Goal: Task Accomplishment & Management: Complete application form

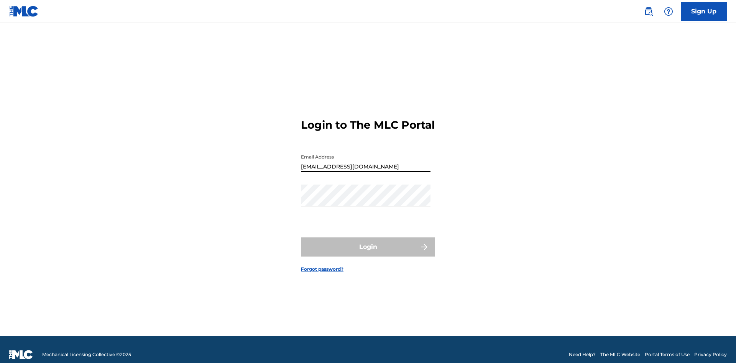
type input "[EMAIL_ADDRESS][DOMAIN_NAME]"
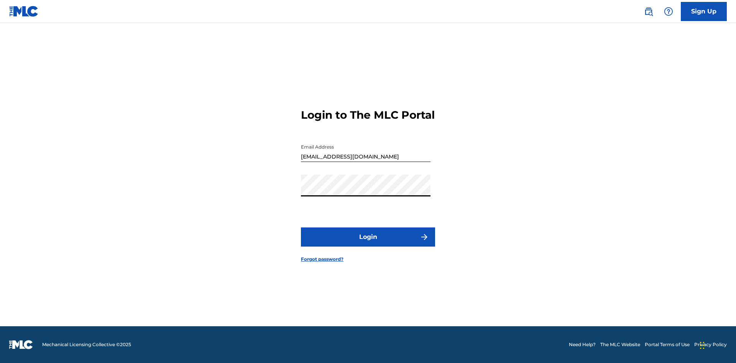
scroll to position [10, 0]
click at [368, 244] on button "Login" at bounding box center [368, 237] width 134 height 19
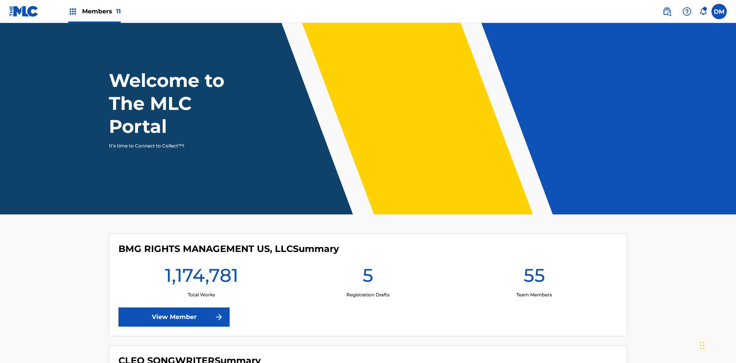
click at [94, 11] on span "Members 11" at bounding box center [101, 11] width 39 height 9
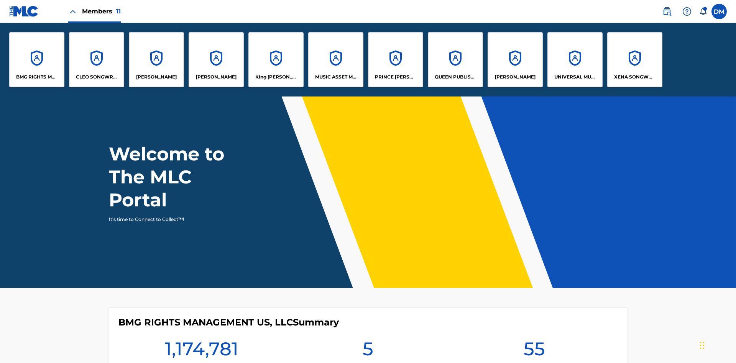
click at [574, 77] on p "UNIVERSAL MUSIC PUB GROUP" at bounding box center [575, 77] width 42 height 7
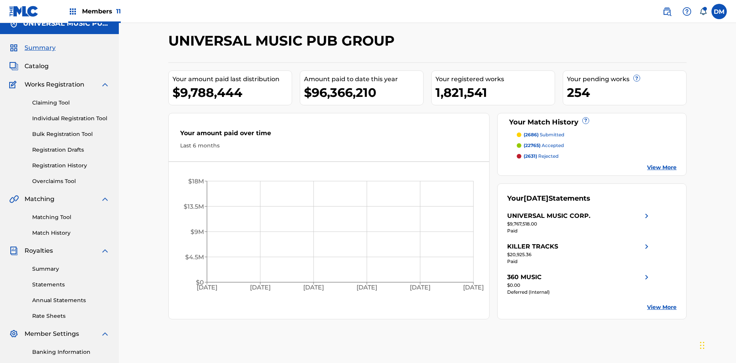
click at [71, 115] on link "Individual Registration Tool" at bounding box center [70, 119] width 77 height 8
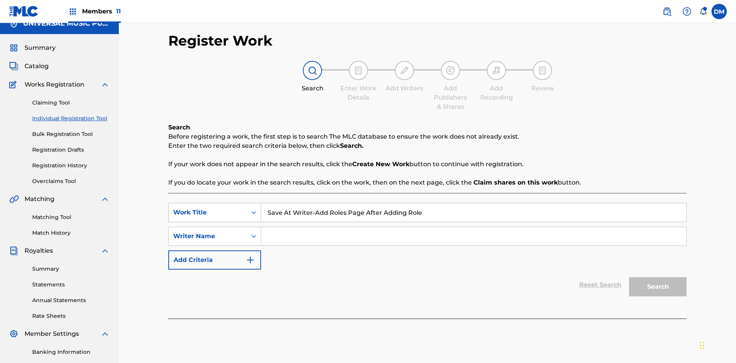
type input "Save At Writer-Add Roles Page After Adding Roles"
click at [473, 227] on input "Search Form" at bounding box center [473, 236] width 425 height 18
click at [657, 277] on button "Search" at bounding box center [657, 286] width 57 height 19
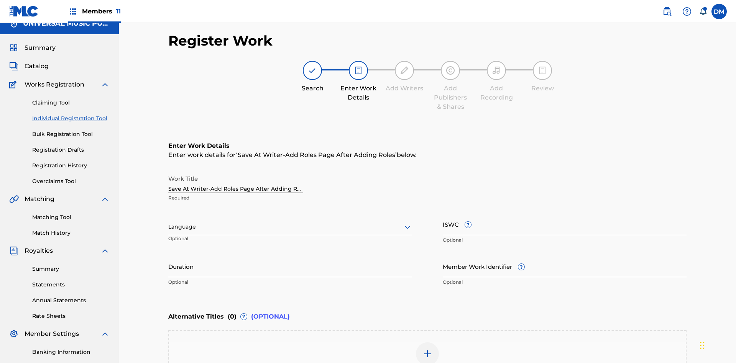
click at [290, 256] on input "Duration" at bounding box center [290, 267] width 244 height 22
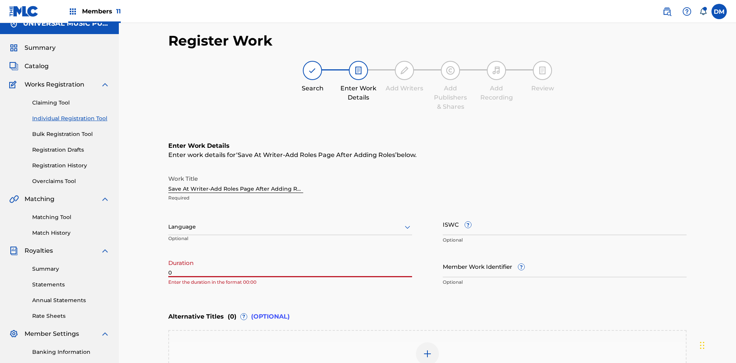
click at [290, 256] on input "0" at bounding box center [290, 267] width 244 height 22
type input "00:00"
click at [407, 223] on icon at bounding box center [407, 227] width 9 height 9
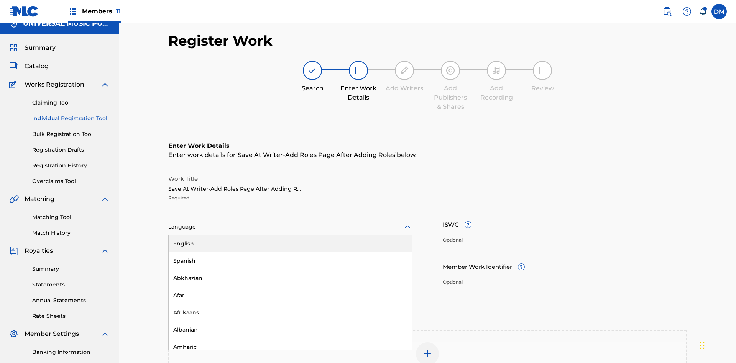
click at [290, 287] on div "Afar" at bounding box center [290, 295] width 243 height 17
click at [564, 256] on input "Member Work Identifier ?" at bounding box center [565, 267] width 244 height 22
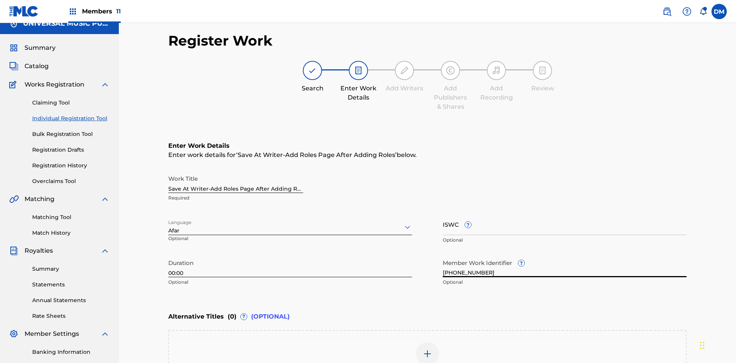
type input "[PHONE_NUMBER]"
click at [564, 213] on input "ISWC ?" at bounding box center [565, 224] width 244 height 22
type input "T-123.456.789-4"
click at [427, 349] on img at bounding box center [427, 353] width 9 height 9
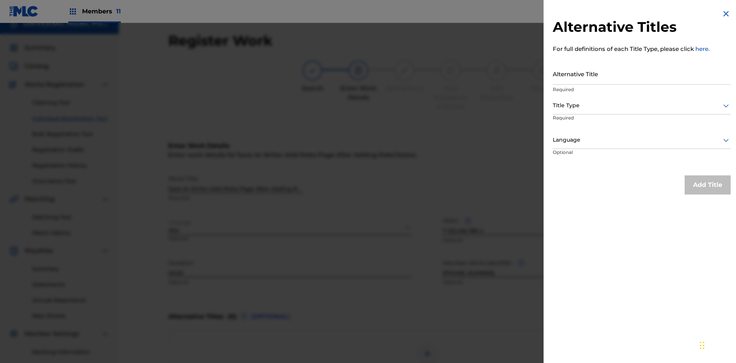
click at [641, 74] on input "Alternative Title" at bounding box center [642, 74] width 178 height 22
type input "Alt Title"
click at [641, 105] on div at bounding box center [642, 106] width 178 height 10
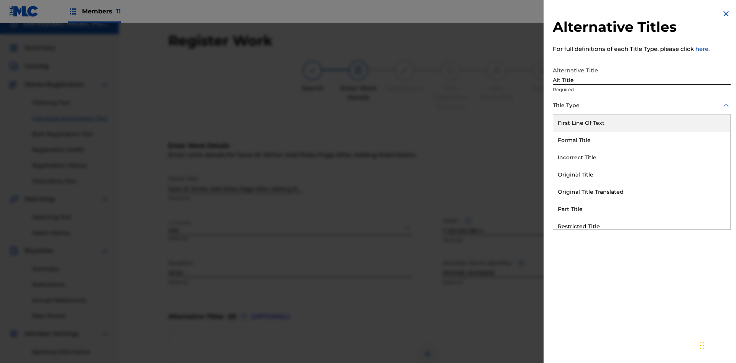
click at [641, 175] on div "Original Title" at bounding box center [641, 174] width 177 height 17
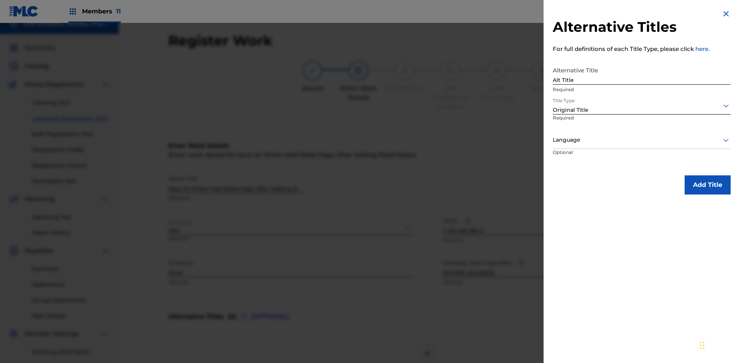
click at [641, 140] on div at bounding box center [642, 140] width 178 height 10
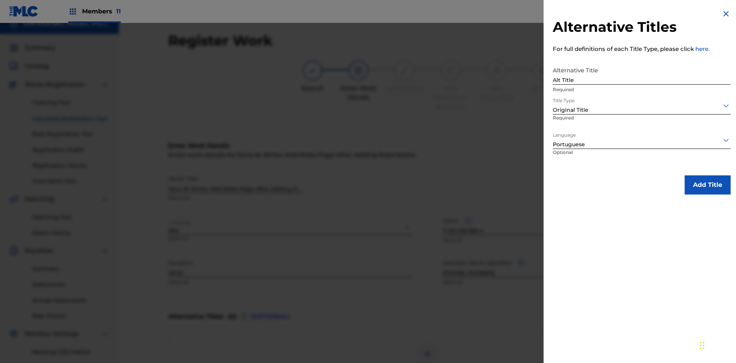
click at [707, 185] on button "Add Title" at bounding box center [707, 184] width 46 height 19
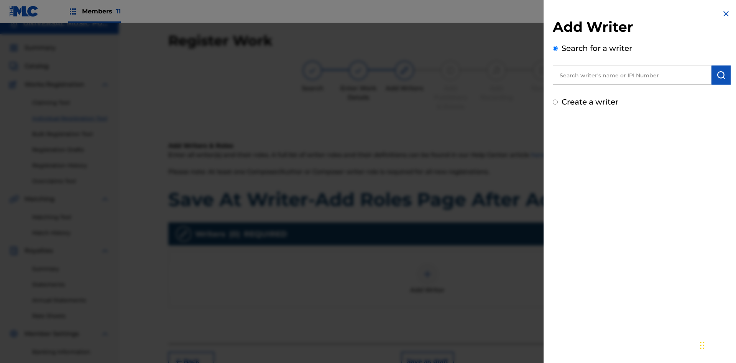
click at [632, 75] on input "text" at bounding box center [632, 75] width 159 height 19
click at [721, 75] on img "submit" at bounding box center [720, 74] width 9 height 9
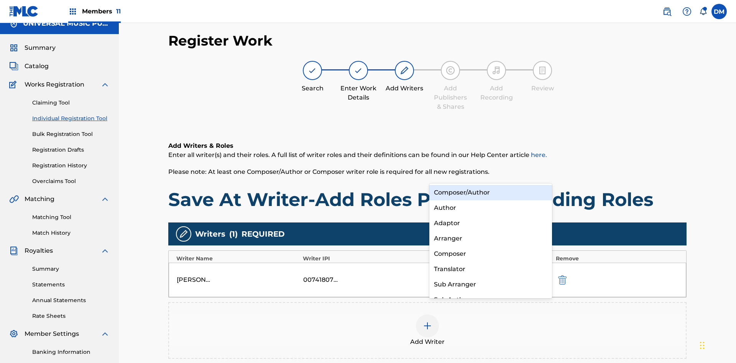
click at [490, 254] on div "Composer" at bounding box center [490, 253] width 123 height 15
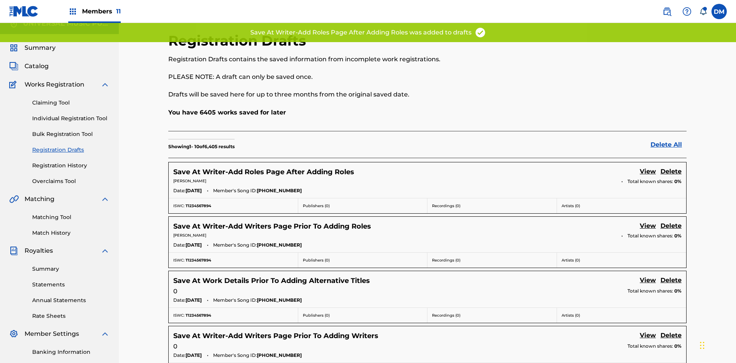
click at [648, 167] on link "View" at bounding box center [647, 172] width 16 height 10
